Goal: Task Accomplishment & Management: Manage account settings

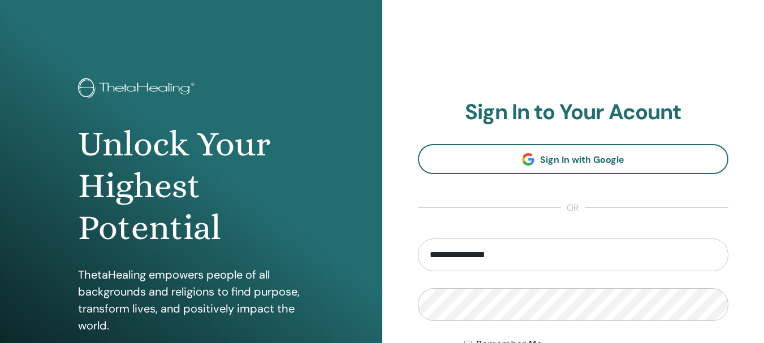
scroll to position [199, 0]
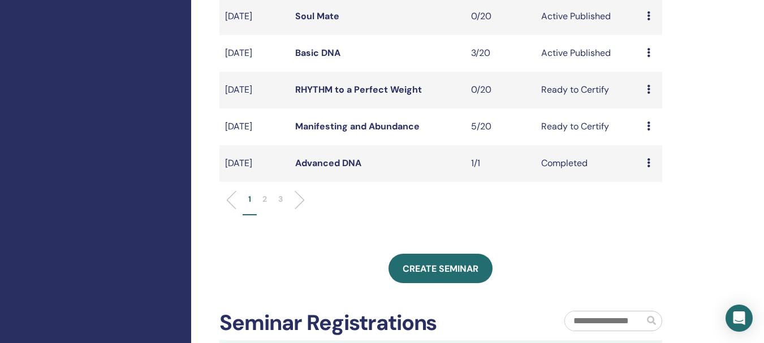
scroll to position [340, 0]
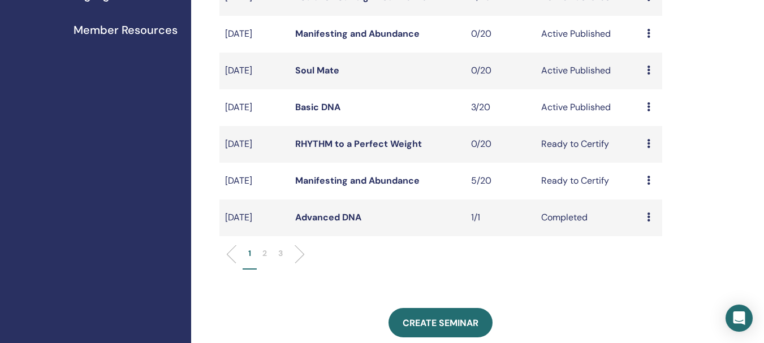
click at [392, 182] on link "Manifesting and Abundance" at bounding box center [357, 181] width 124 height 12
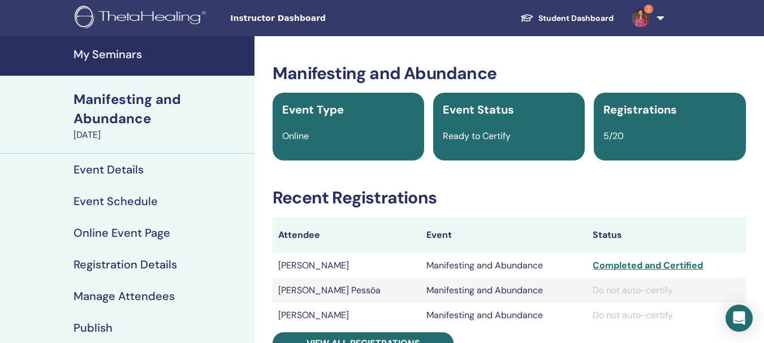
click at [113, 49] on h4 "My Seminars" at bounding box center [161, 55] width 174 height 14
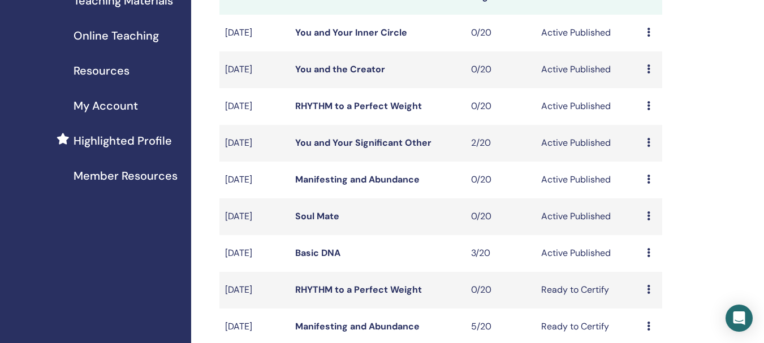
scroll to position [226, 0]
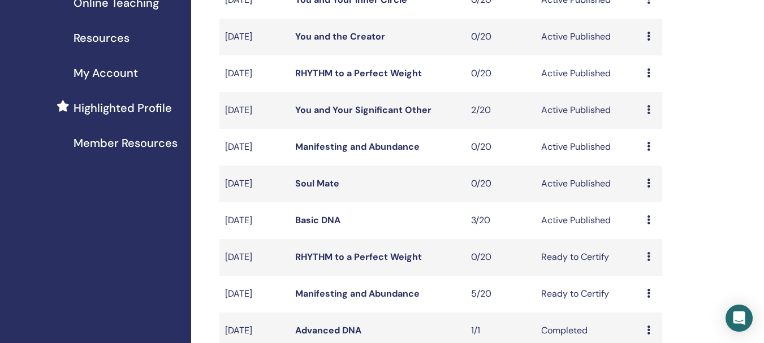
click at [319, 220] on link "Basic DNA" at bounding box center [317, 220] width 45 height 12
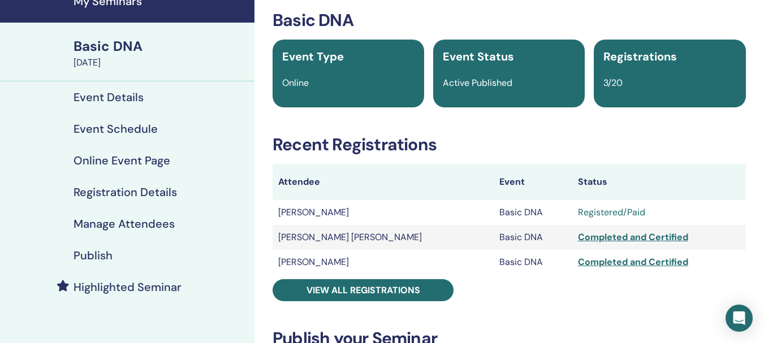
scroll to position [57, 0]
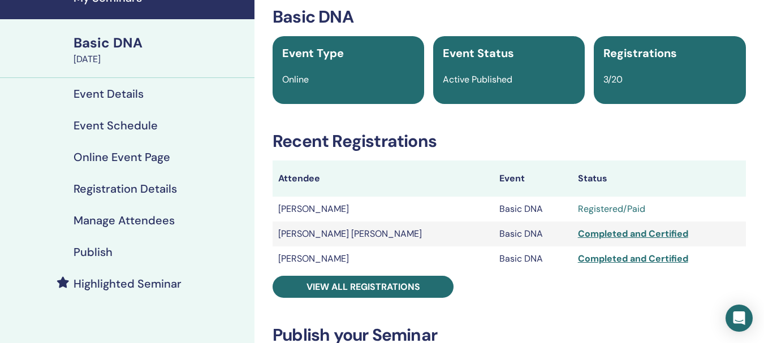
click at [122, 41] on div "Basic DNA" at bounding box center [161, 42] width 174 height 19
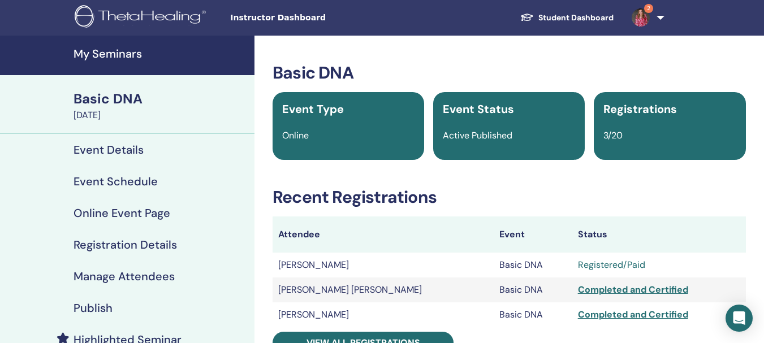
scroll to position [0, 0]
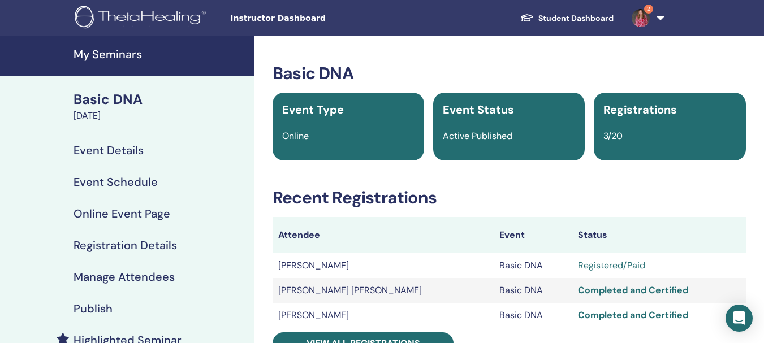
click at [124, 53] on h4 "My Seminars" at bounding box center [161, 55] width 174 height 14
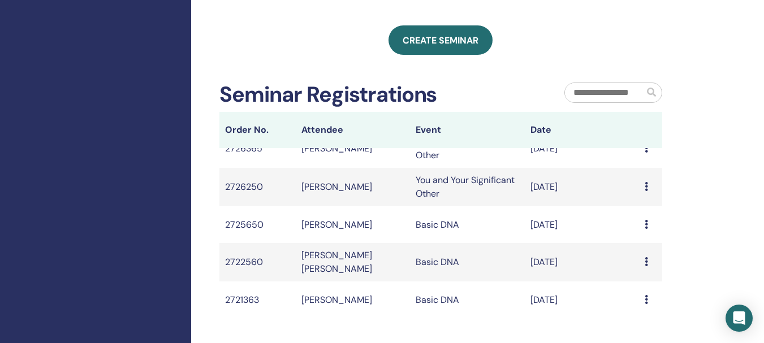
scroll to position [19, 0]
click at [622, 96] on input "text" at bounding box center [604, 92] width 79 height 19
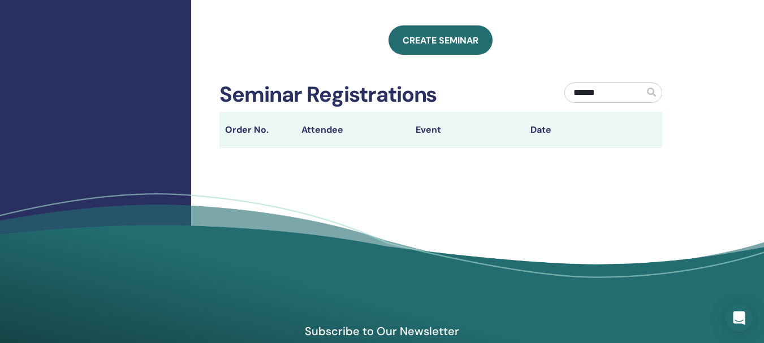
type input "******"
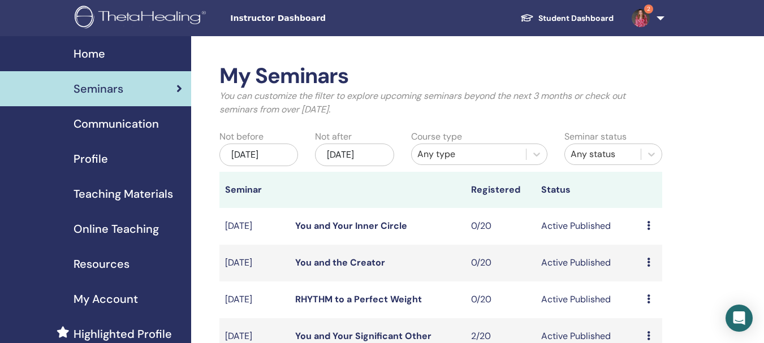
click at [97, 56] on span "Home" at bounding box center [90, 53] width 32 height 17
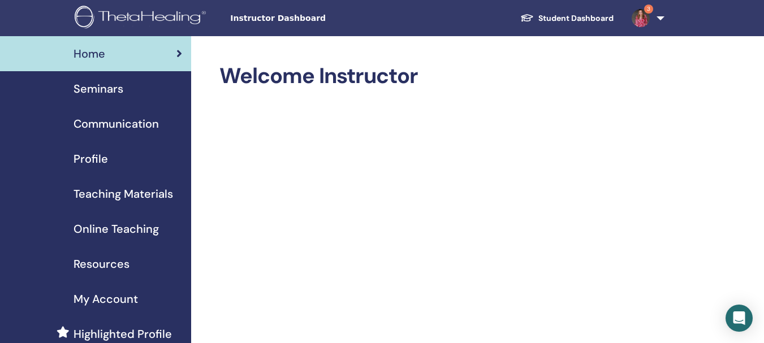
click at [131, 82] on div "Seminars" at bounding box center [95, 88] width 173 height 17
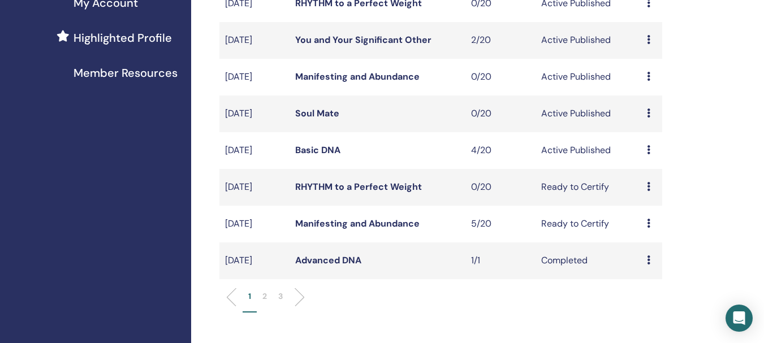
scroll to position [283, 0]
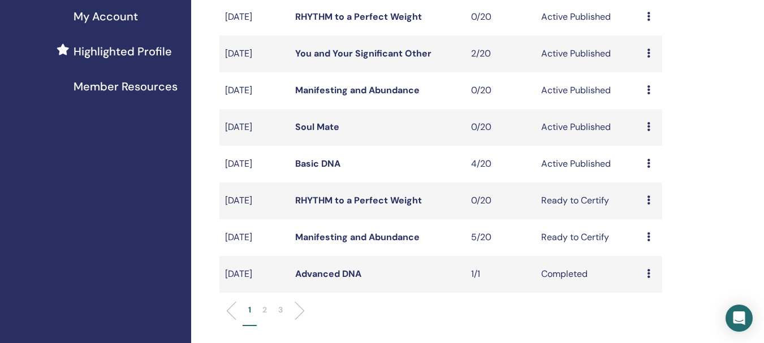
click at [330, 164] on link "Basic DNA" at bounding box center [317, 164] width 45 height 12
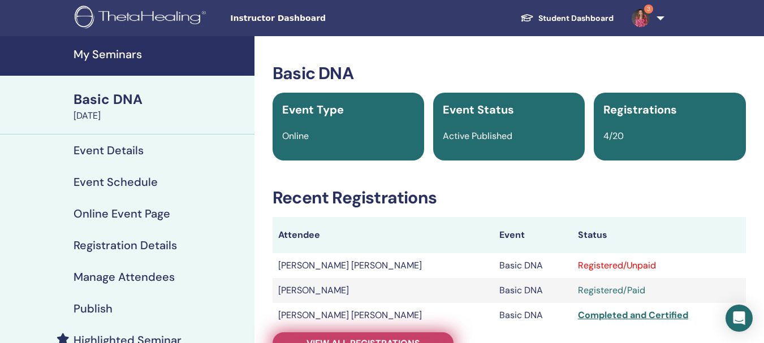
click at [419, 336] on link "View all registrations" at bounding box center [363, 344] width 181 height 22
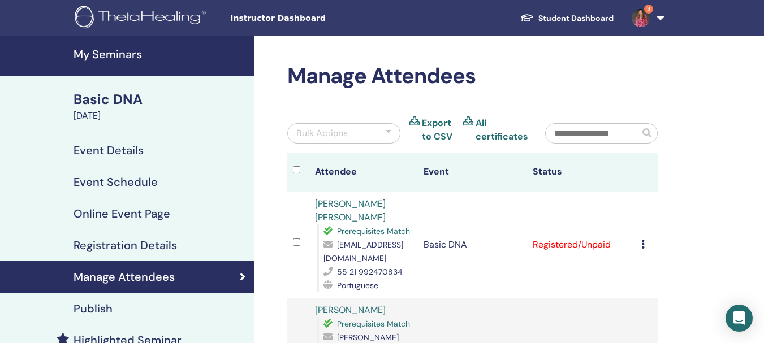
click at [641, 236] on td "Cancel Registration Do not auto-certify Mark as Paid Mark as Unpaid Mark as Abs…" at bounding box center [647, 245] width 22 height 106
click at [643, 240] on icon at bounding box center [643, 244] width 3 height 9
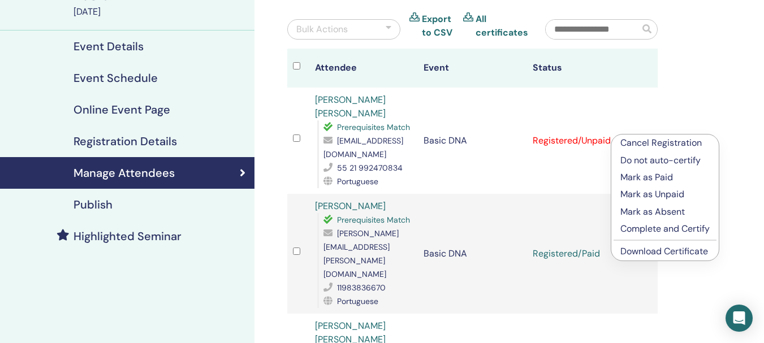
scroll to position [113, 0]
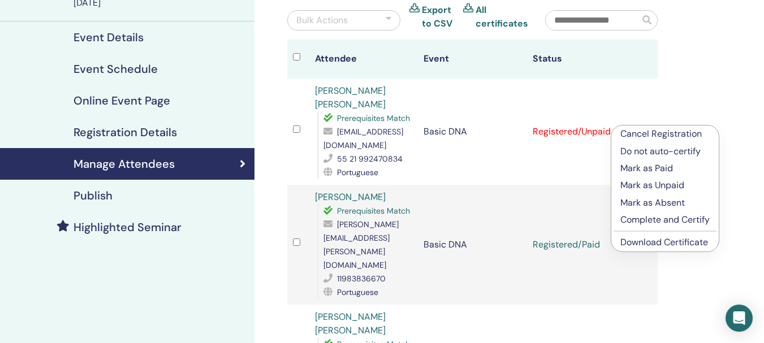
click at [646, 166] on p "Mark as Paid" at bounding box center [665, 169] width 89 height 14
